Goal: Check status

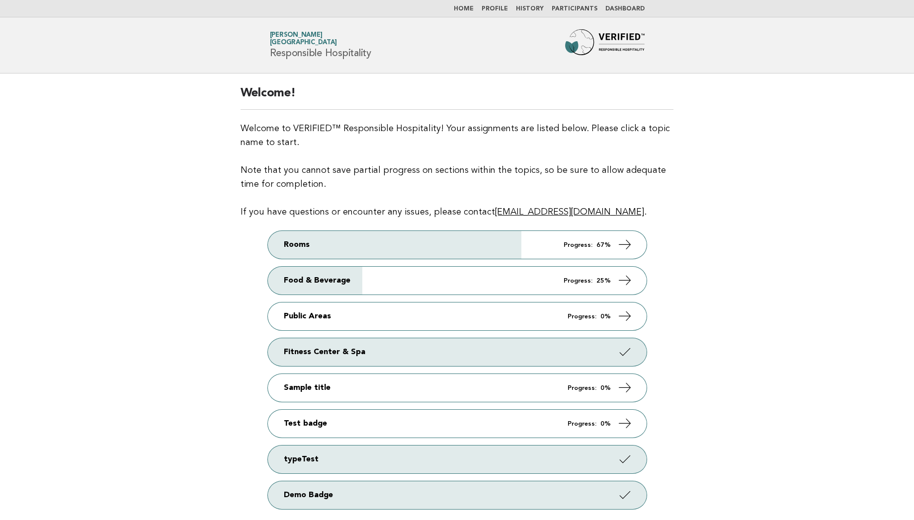
click at [563, 9] on link "Participants" at bounding box center [574, 9] width 46 height 6
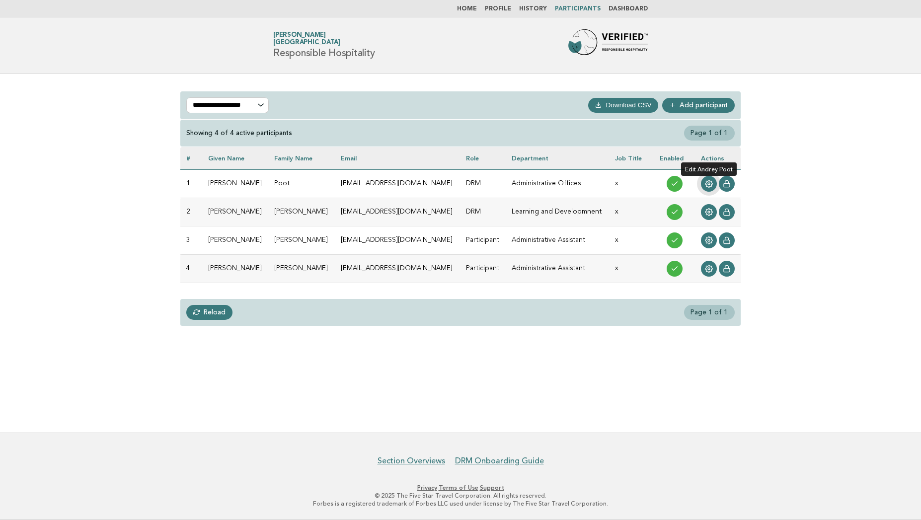
click at [713, 189] on link at bounding box center [709, 184] width 16 height 16
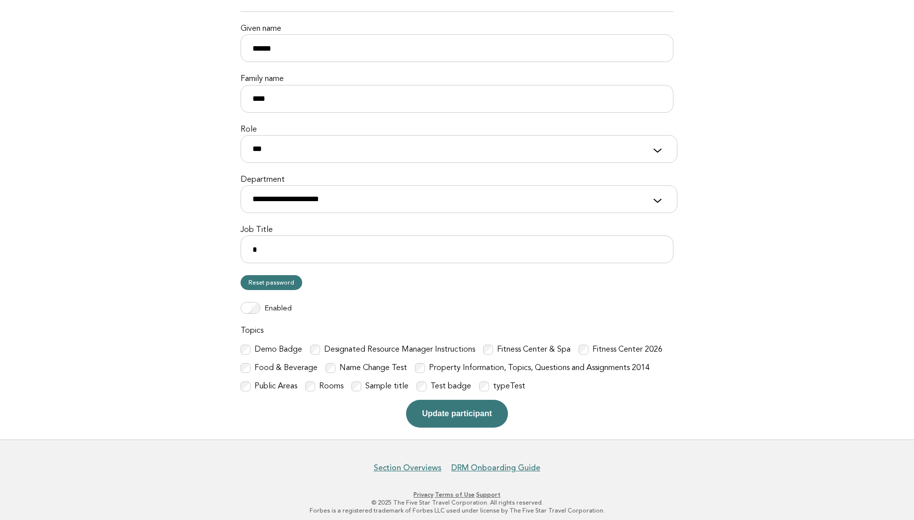
scroll to position [121, 0]
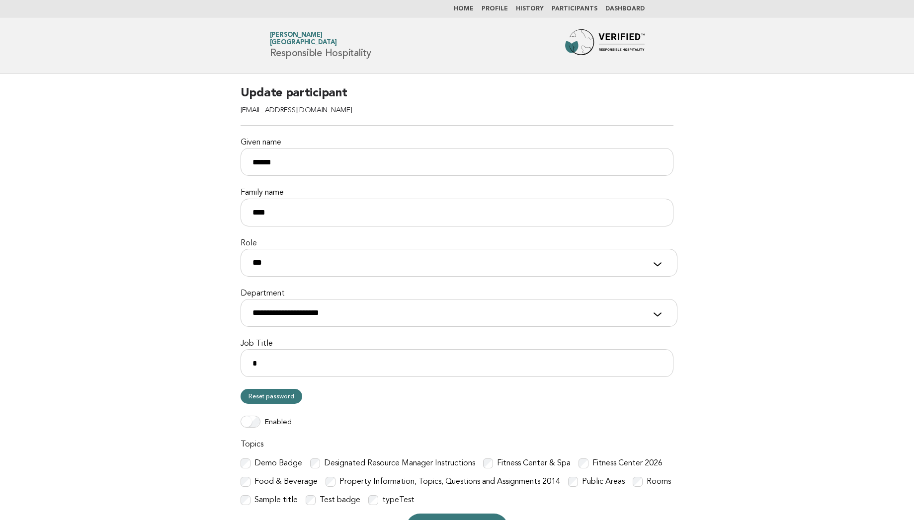
scroll to position [121, 0]
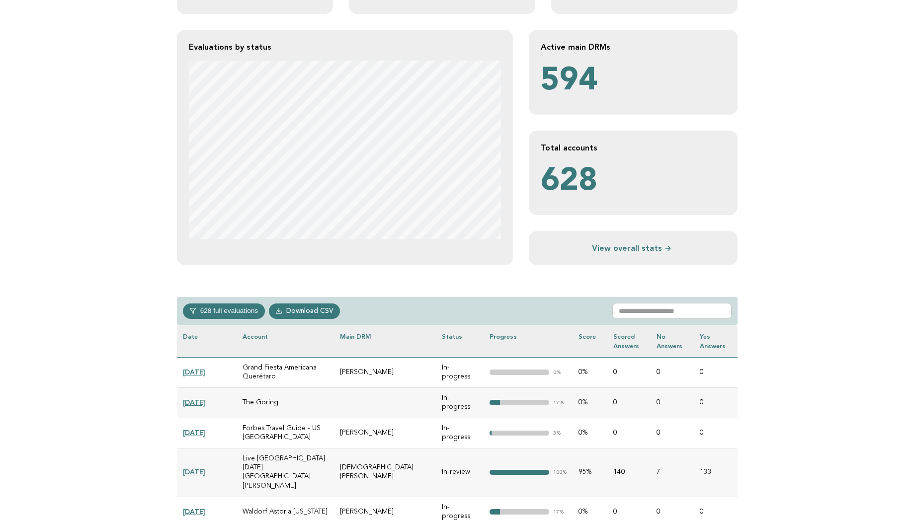
scroll to position [179, 0]
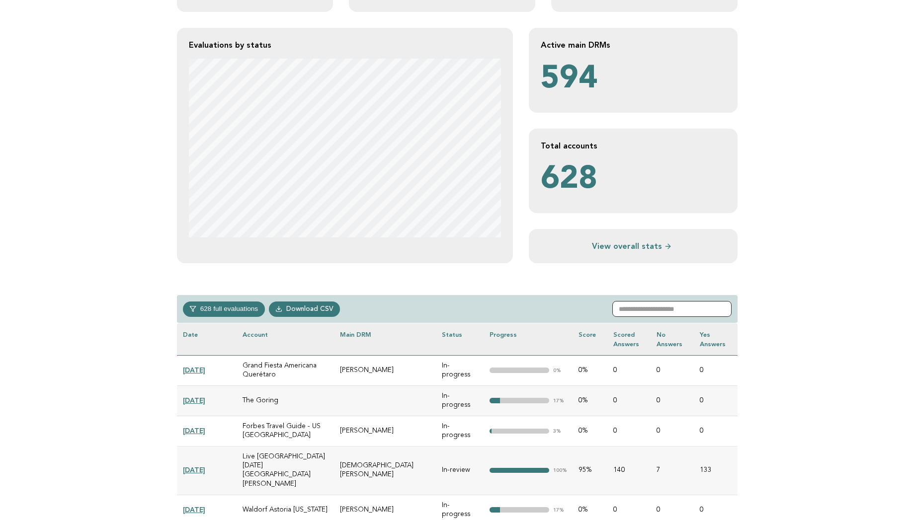
click at [670, 306] on input "text" at bounding box center [671, 309] width 119 height 16
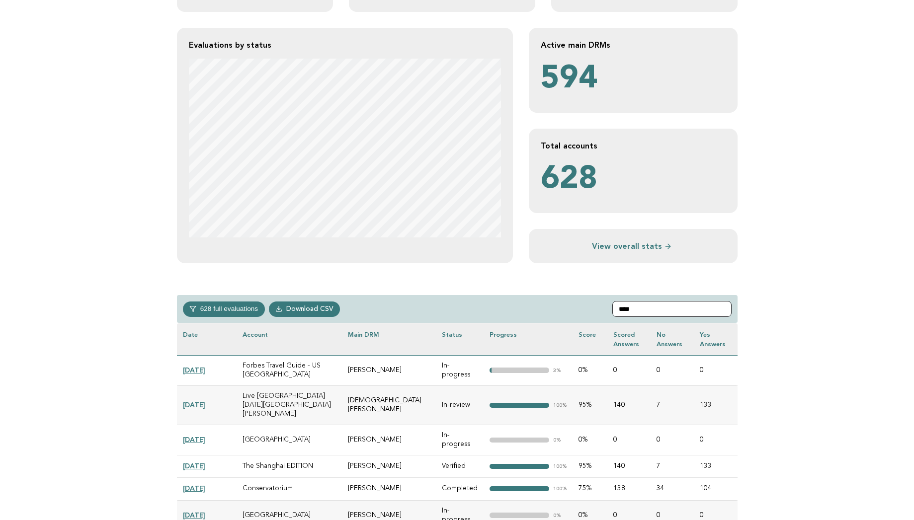
scroll to position [142, 0]
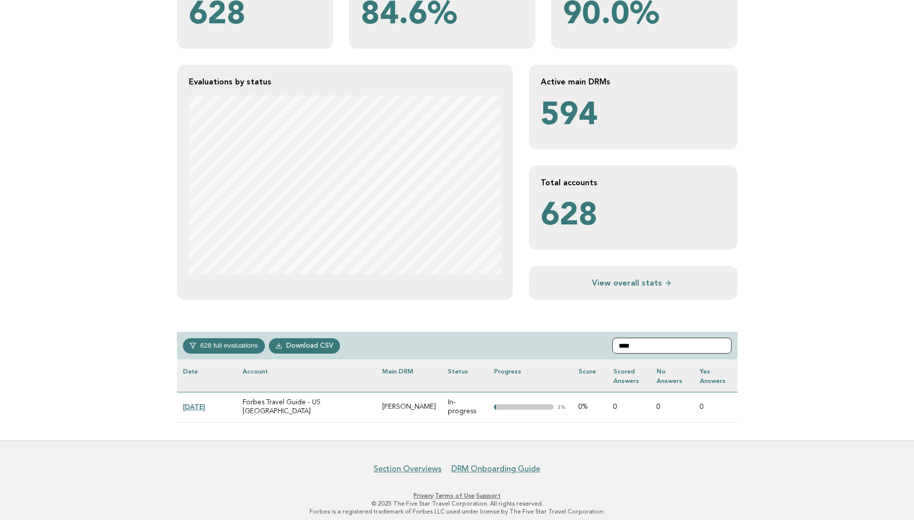
type input "****"
click at [200, 406] on link "[DATE]" at bounding box center [194, 407] width 22 height 8
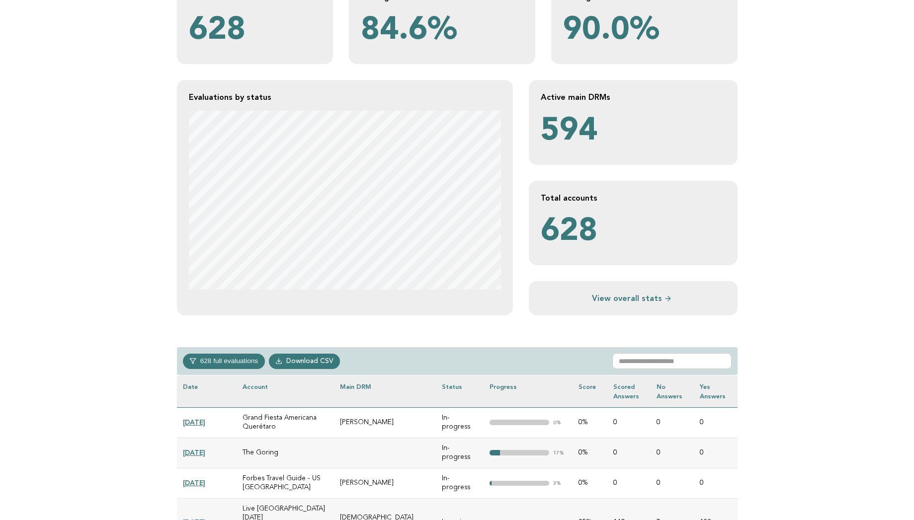
scroll to position [159, 0]
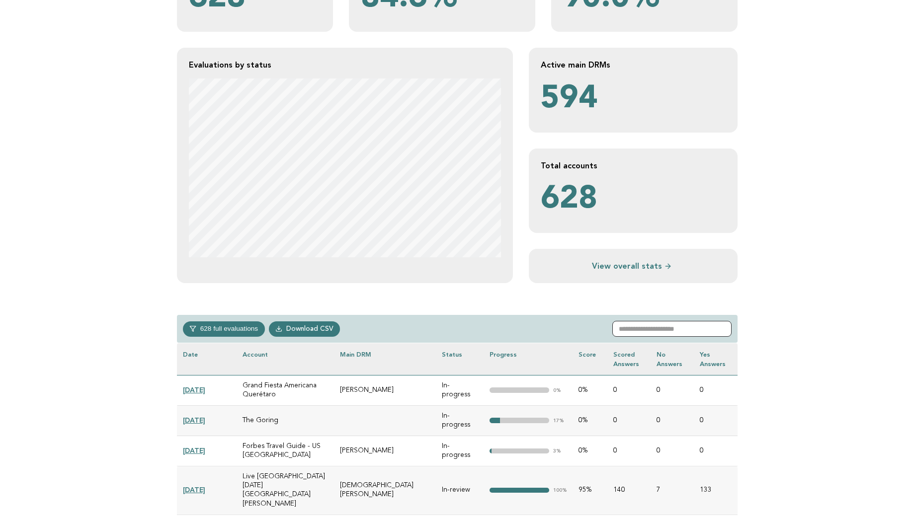
click at [671, 324] on input "text" at bounding box center [671, 329] width 119 height 16
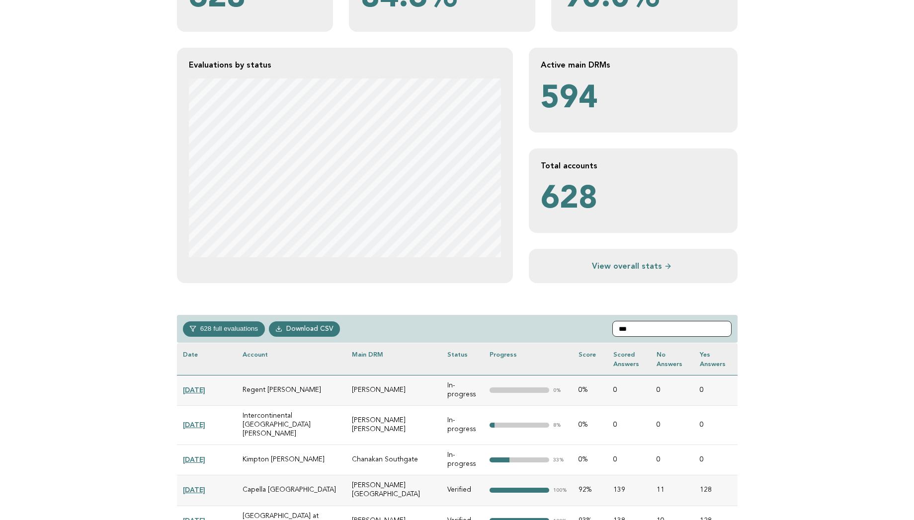
type input "***"
click at [195, 421] on link "2025-02-04" at bounding box center [194, 425] width 22 height 8
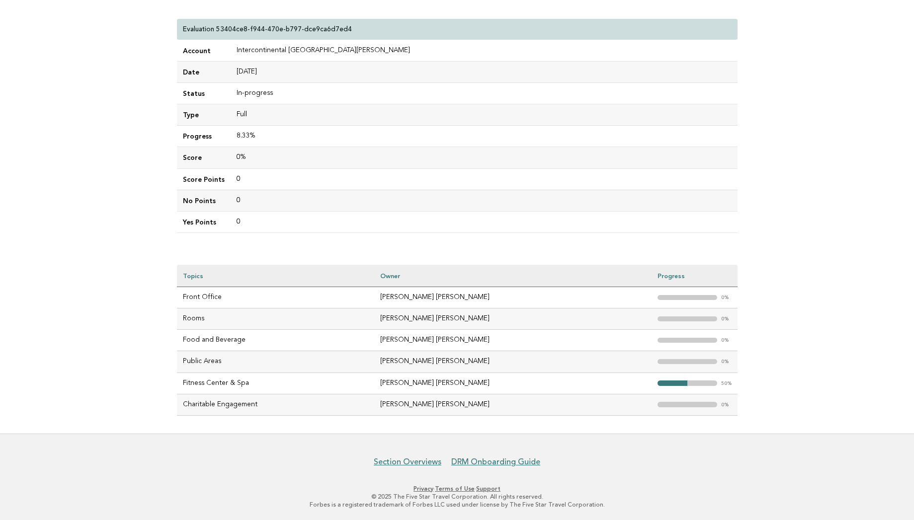
scroll to position [98, 0]
drag, startPoint x: 377, startPoint y: 46, endPoint x: 226, endPoint y: 48, distance: 151.5
click at [226, 48] on tr "Account Intercontinental Phu [PERSON_NAME][GEOGRAPHIC_DATA]" at bounding box center [457, 49] width 560 height 21
copy tr "Intercontinental [GEOGRAPHIC_DATA][PERSON_NAME]"
click at [119, 108] on main "Evaluations Evaluation details Evaluation 53404ce8-f944-470e-b797-dce9ca6d7ed4 …" at bounding box center [457, 195] width 914 height 474
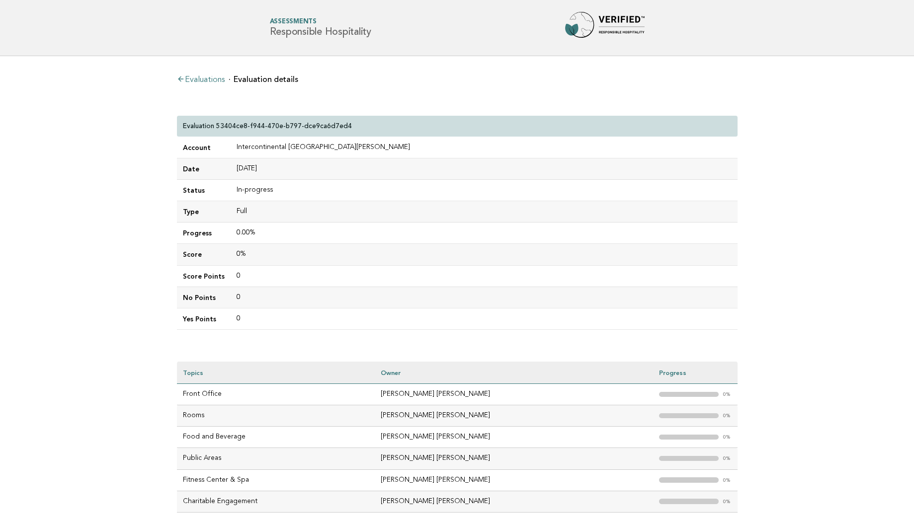
scroll to position [98, 0]
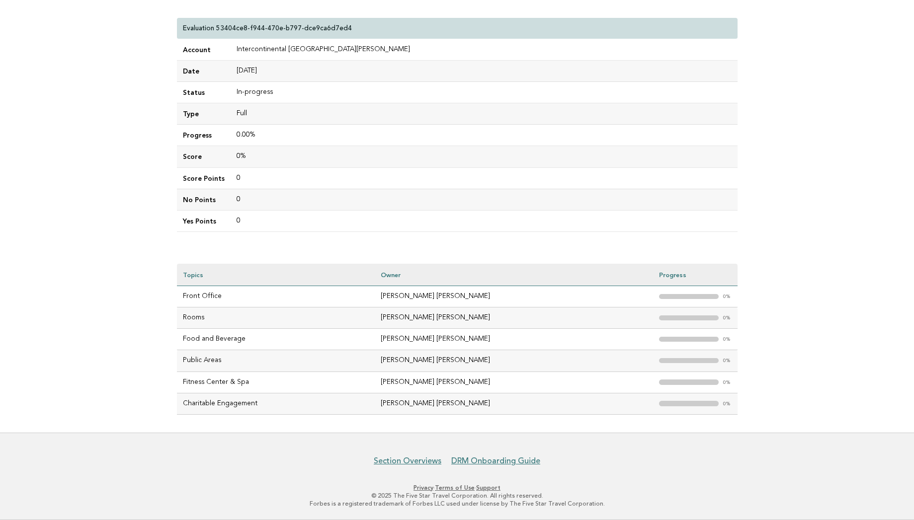
click at [531, 194] on td "0" at bounding box center [484, 199] width 507 height 21
